Goal: Task Accomplishment & Management: Use online tool/utility

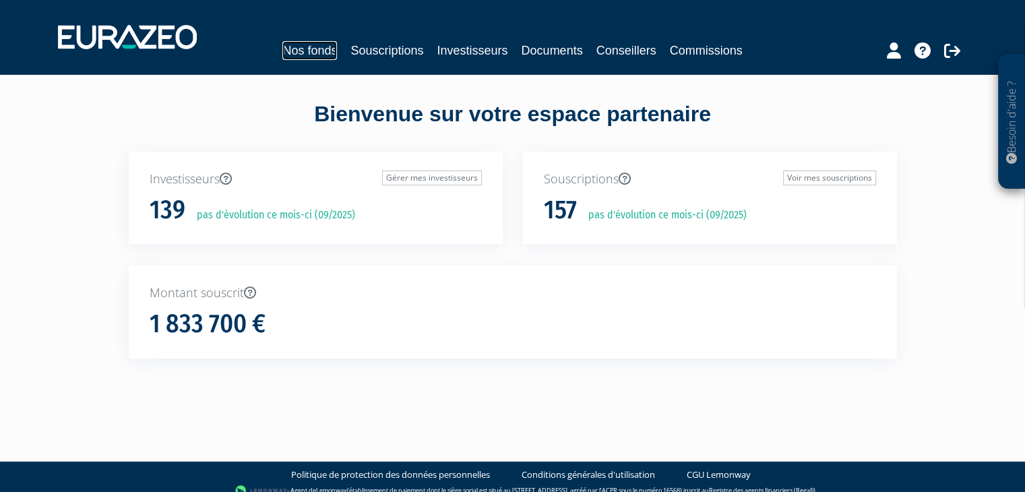
click at [303, 54] on link "Nos fonds" at bounding box center [309, 50] width 55 height 19
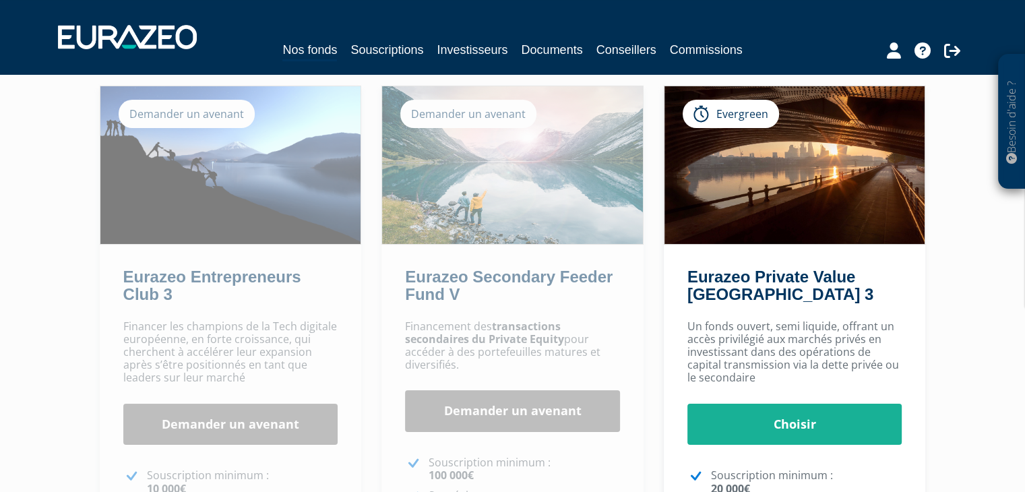
scroll to position [95, 0]
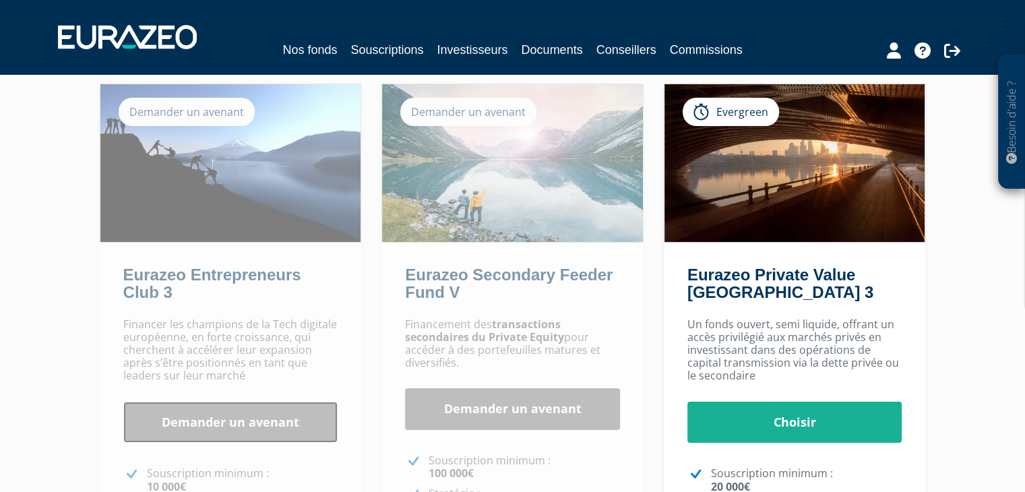
click at [225, 427] on link "Demander un avenant" at bounding box center [230, 423] width 215 height 42
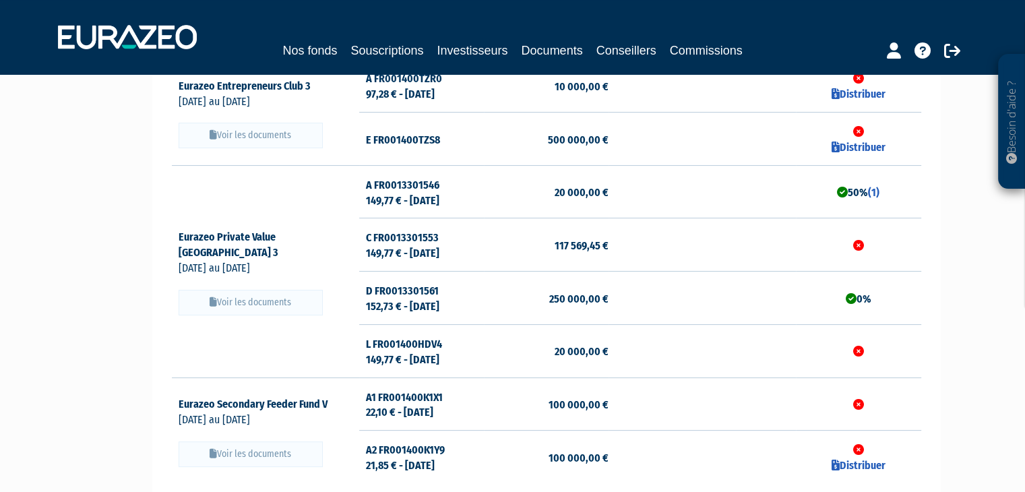
scroll to position [307, 0]
